Goal: Task Accomplishment & Management: Manage account settings

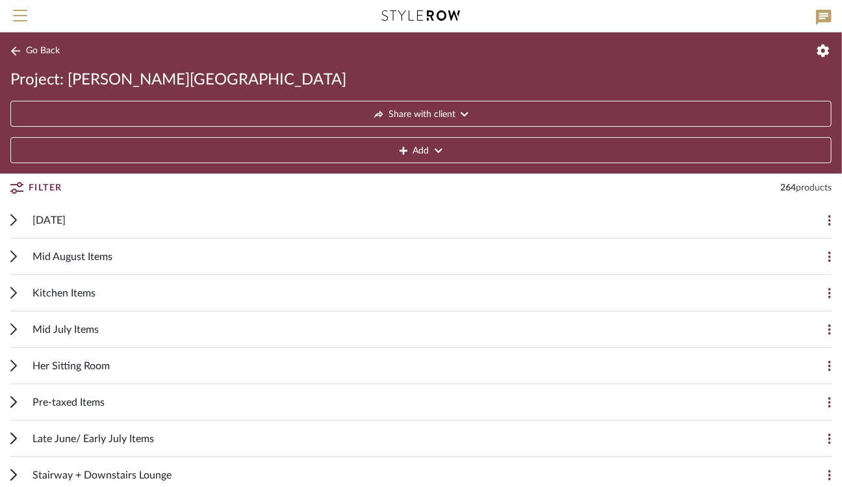
click at [38, 219] on span "[DATE]" at bounding box center [49, 221] width 33 height 16
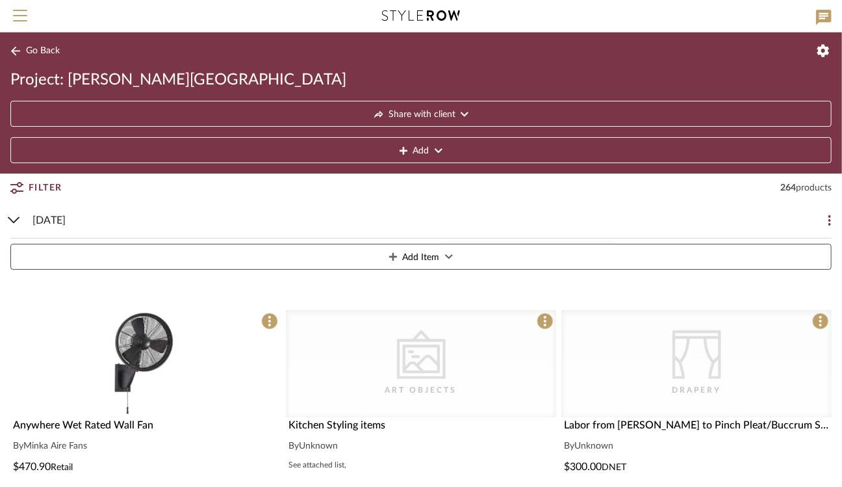
scroll to position [94, 0]
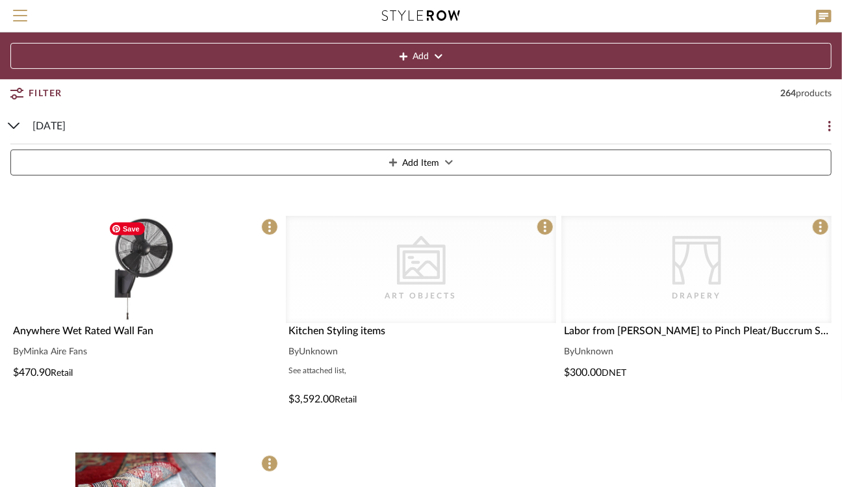
click at [153, 256] on img "0" at bounding box center [145, 269] width 85 height 106
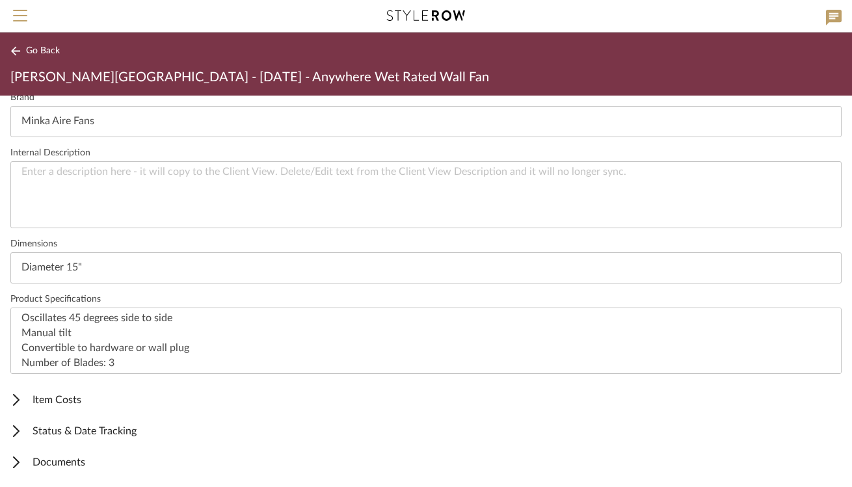
scroll to position [30, 0]
click at [63, 396] on span "Item Costs" at bounding box center [423, 400] width 826 height 16
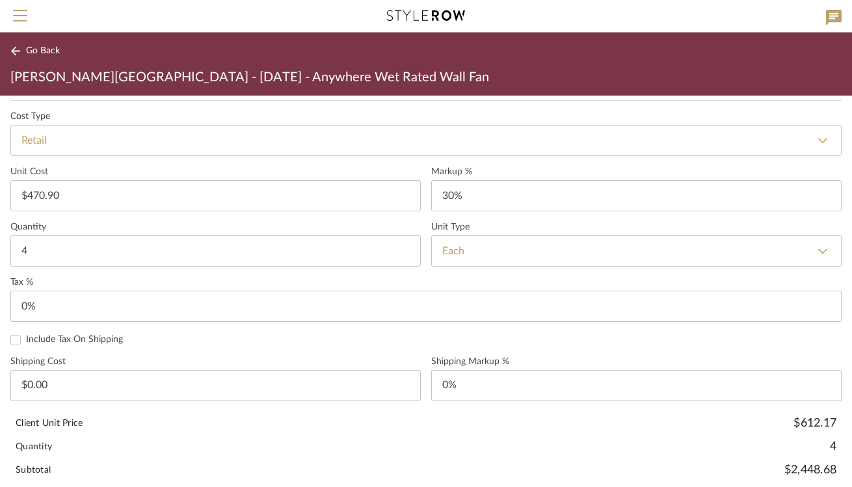
scroll to position [736, 0]
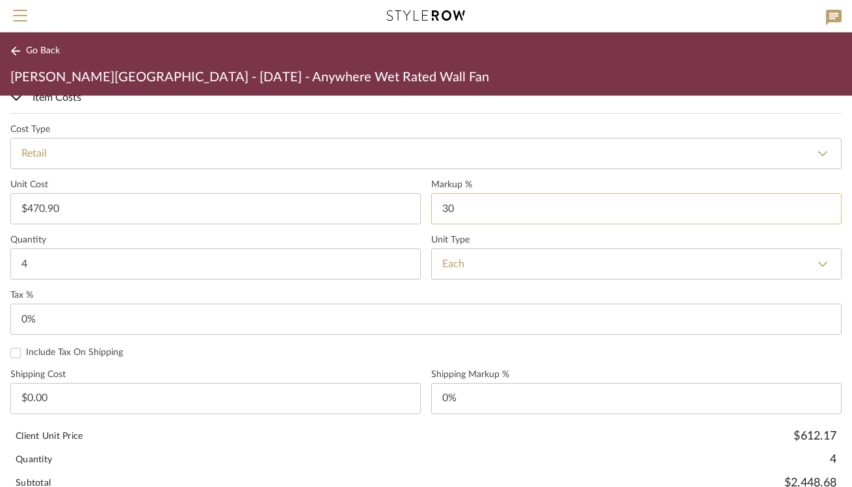
click at [458, 202] on input "30" at bounding box center [636, 208] width 410 height 31
click at [461, 202] on input "0" at bounding box center [636, 208] width 410 height 31
type input "0%"
click at [514, 172] on form "Cost Type Retail DNET Retail Unit Cost $470.90 Markup % 0% Quantity 4 Unit Type…" at bounding box center [425, 368] width 831 height 488
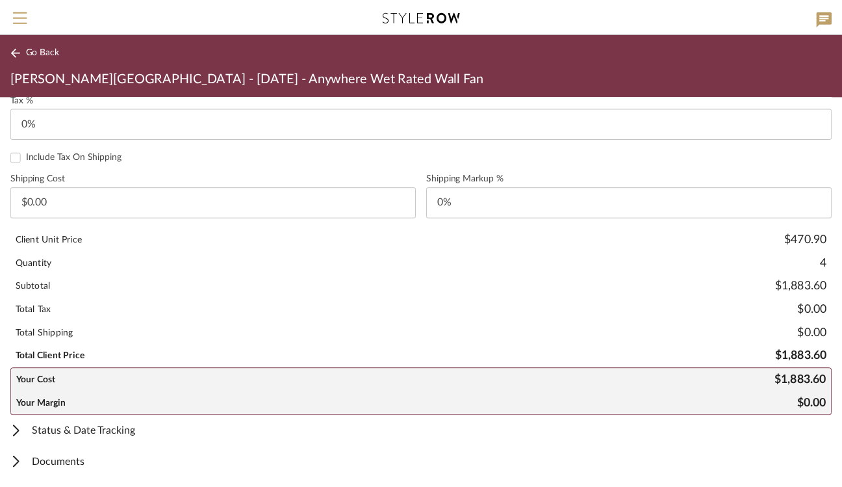
scroll to position [0, 0]
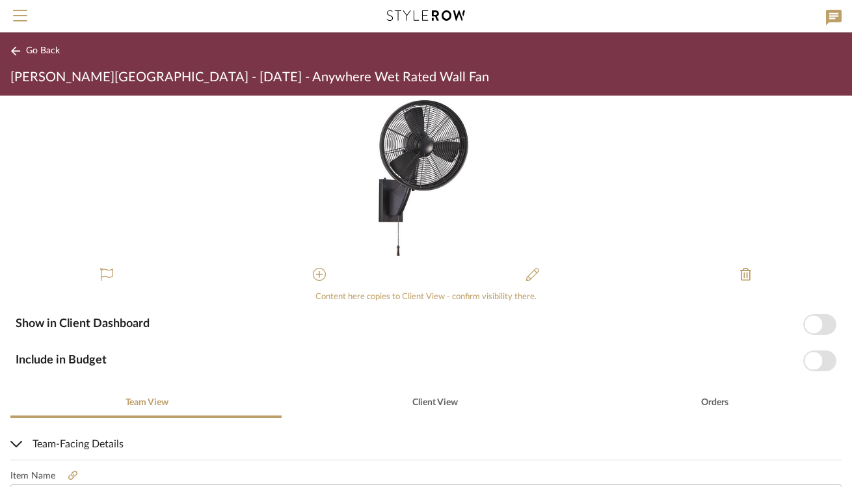
click at [12, 49] on icon at bounding box center [15, 51] width 10 height 10
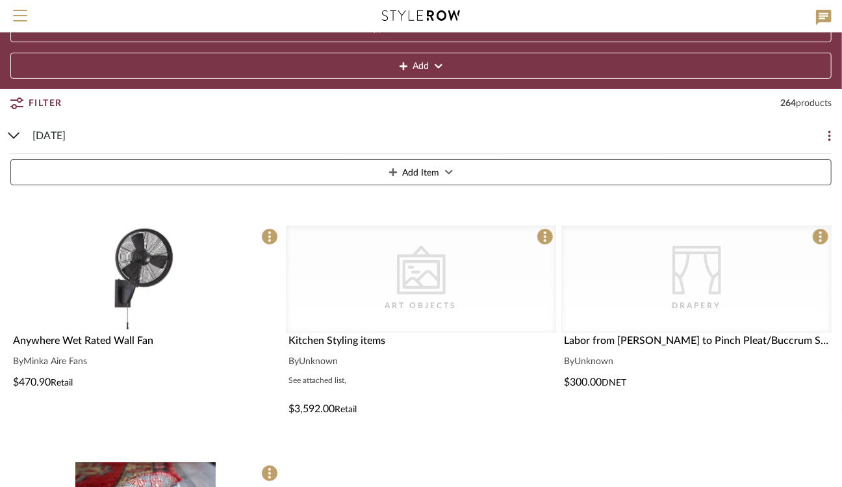
scroll to position [94, 0]
